Goal: Find specific page/section: Find specific page/section

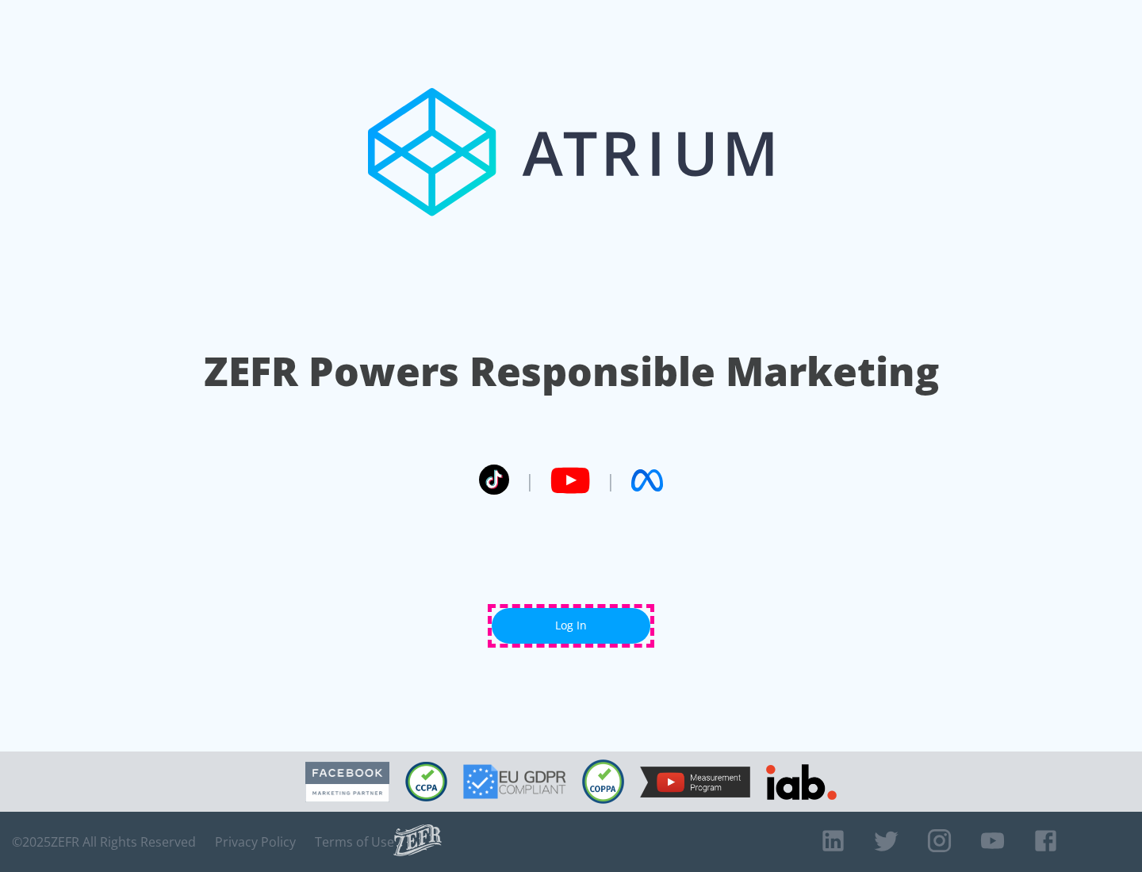
click at [571, 626] on link "Log In" at bounding box center [571, 626] width 159 height 36
